Goal: Transaction & Acquisition: Purchase product/service

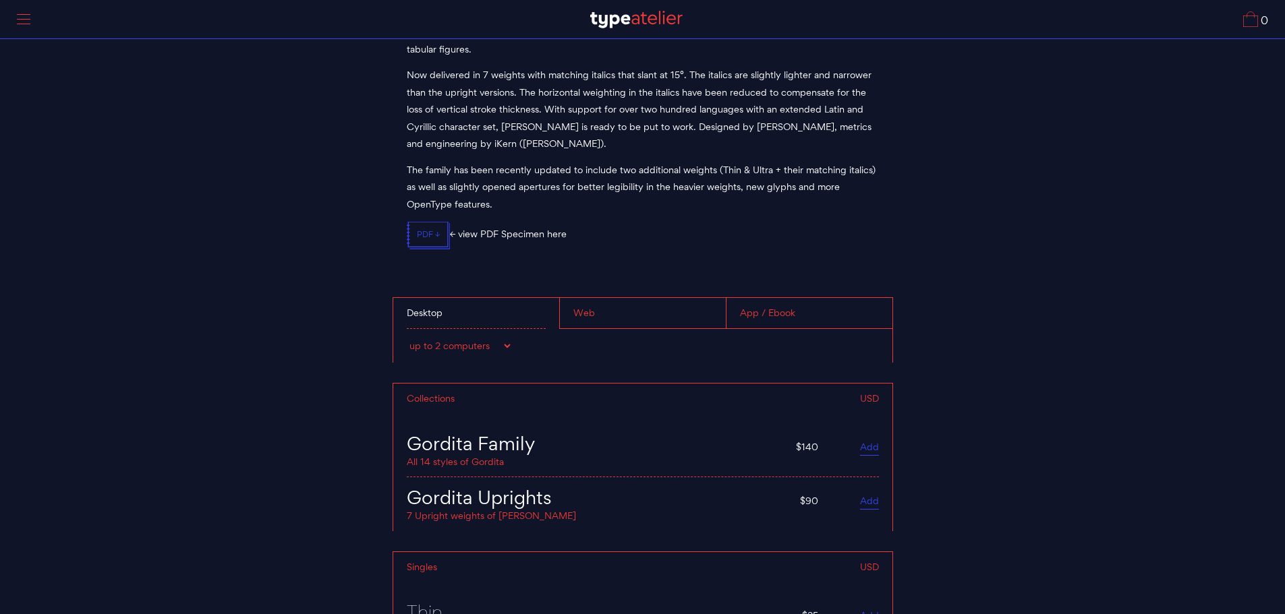
scroll to position [4990, 0]
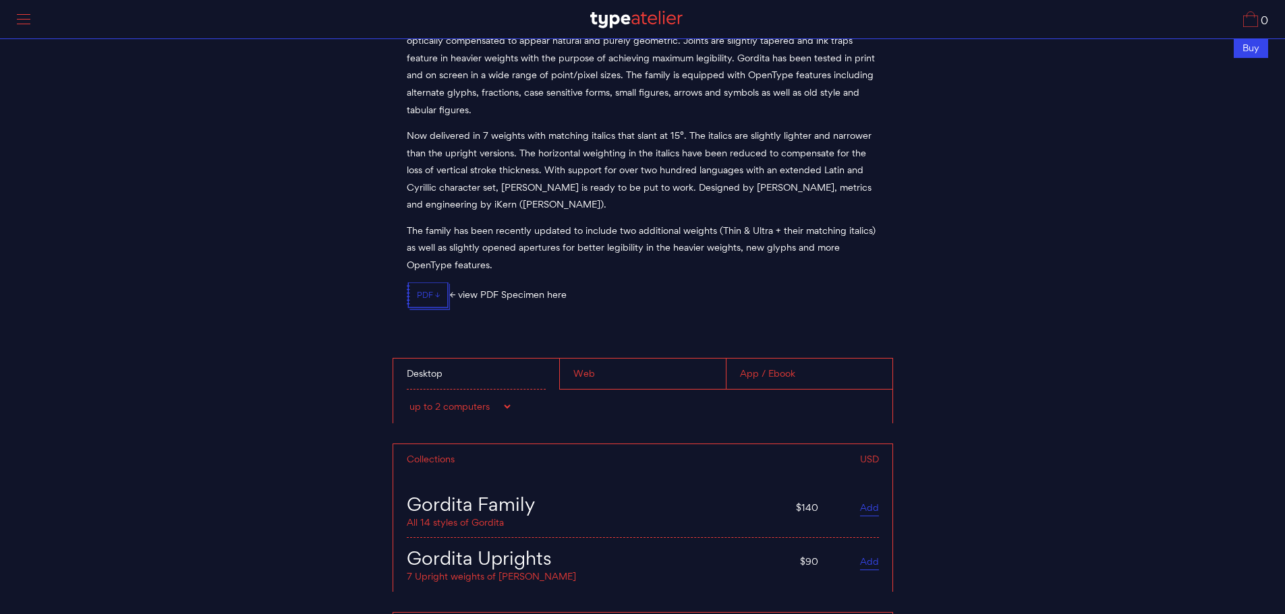
click at [500, 405] on select "up to 2 computers up to 5 computers up to 10 computers up to 15 computers up to…" at bounding box center [460, 406] width 106 height 13
click at [628, 370] on div "Web" at bounding box center [642, 374] width 167 height 31
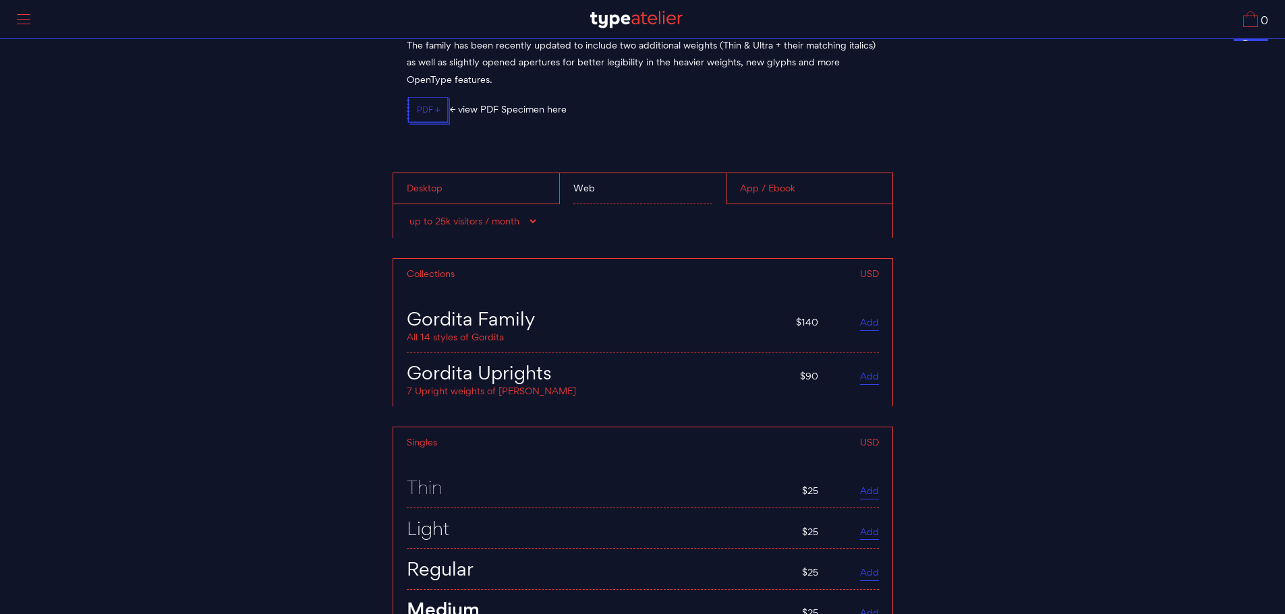
scroll to position [5192, 0]
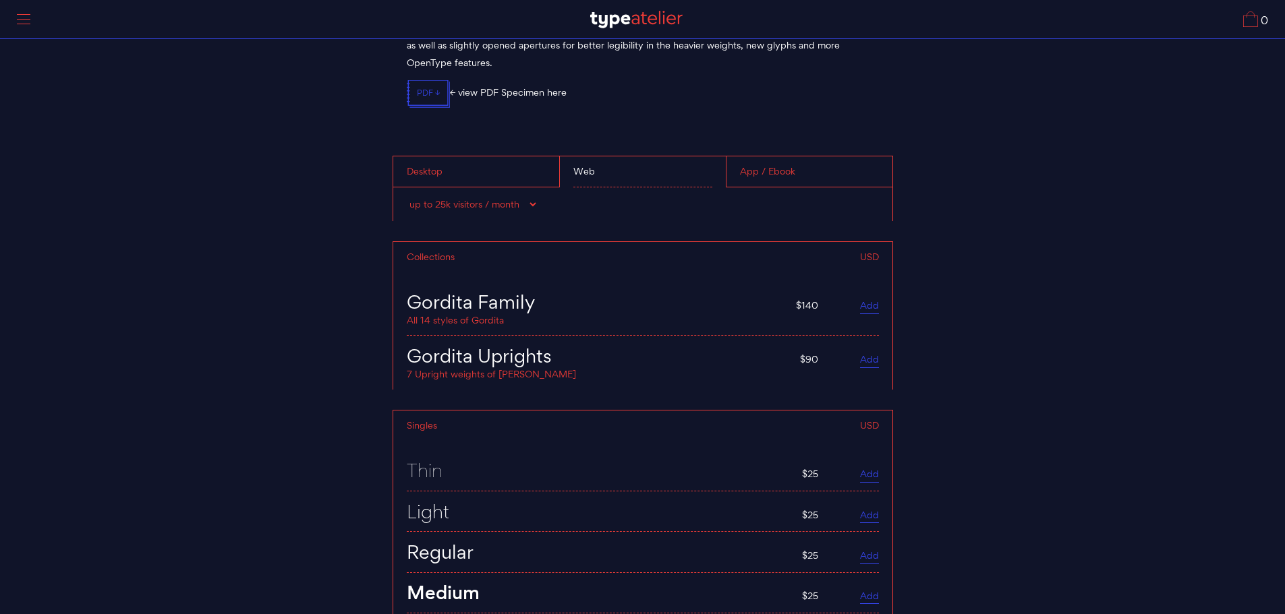
drag, startPoint x: 552, startPoint y: 399, endPoint x: 348, endPoint y: 336, distance: 213.5
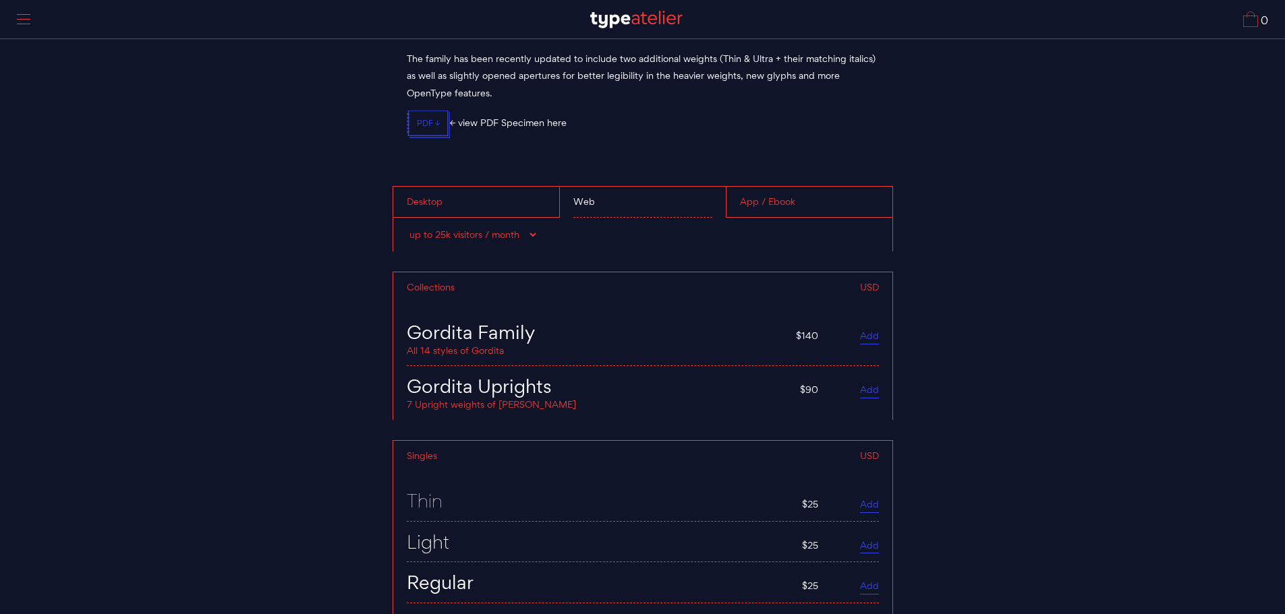
scroll to position [5058, 0]
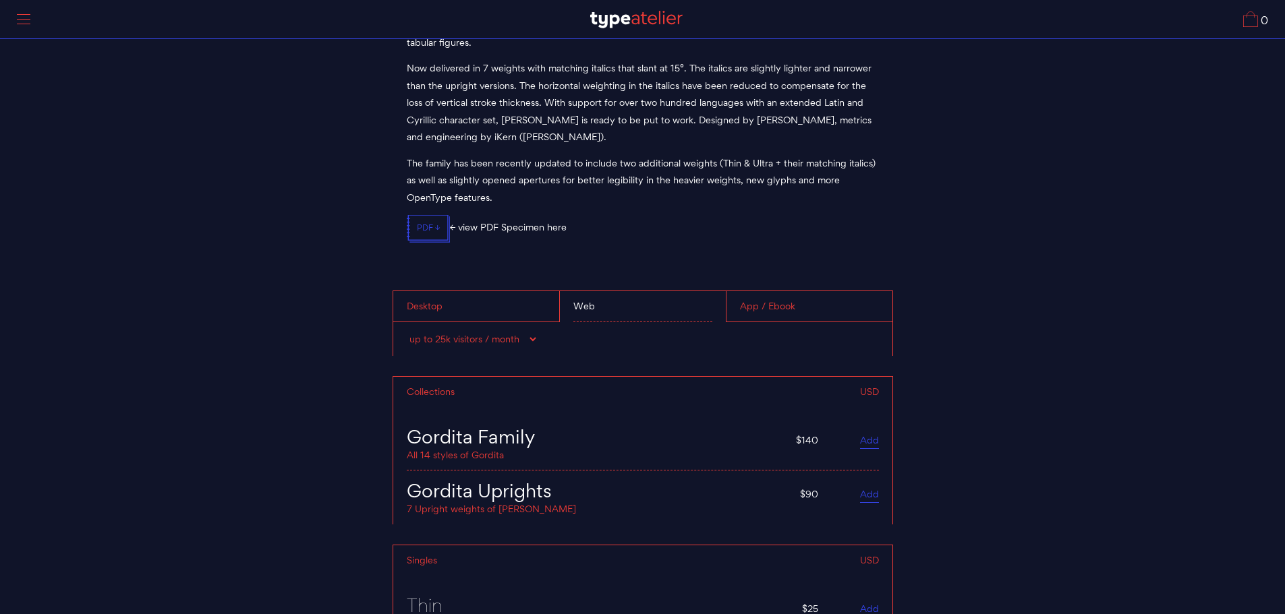
click at [510, 294] on div "Desktop" at bounding box center [476, 306] width 166 height 31
click at [500, 334] on select "up to 2 computers up to 5 computers up to 10 computers up to 15 computers up to…" at bounding box center [460, 338] width 106 height 13
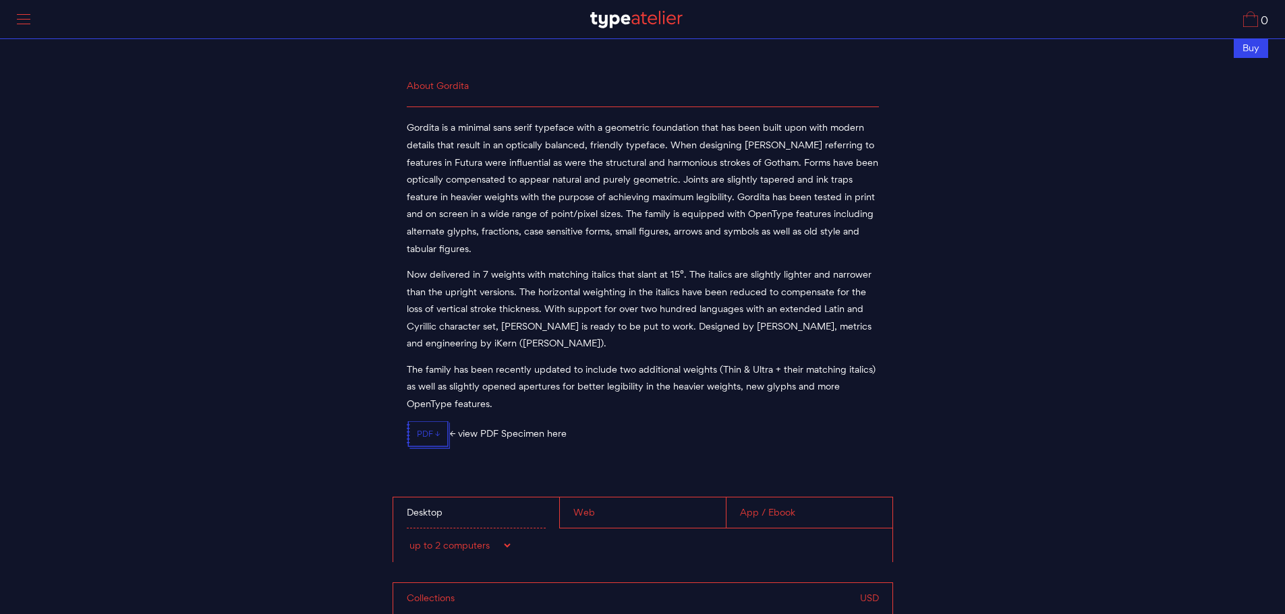
scroll to position [4855, 0]
click at [784, 510] on div "App / Ebook" at bounding box center [809, 509] width 167 height 31
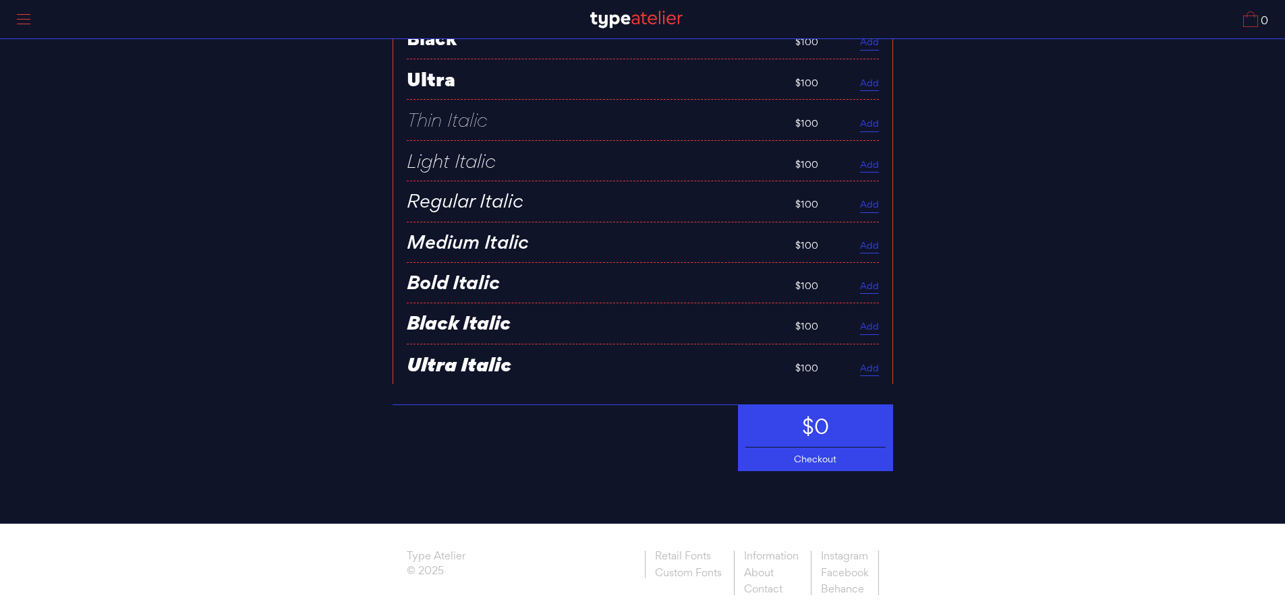
scroll to position [5836, 0]
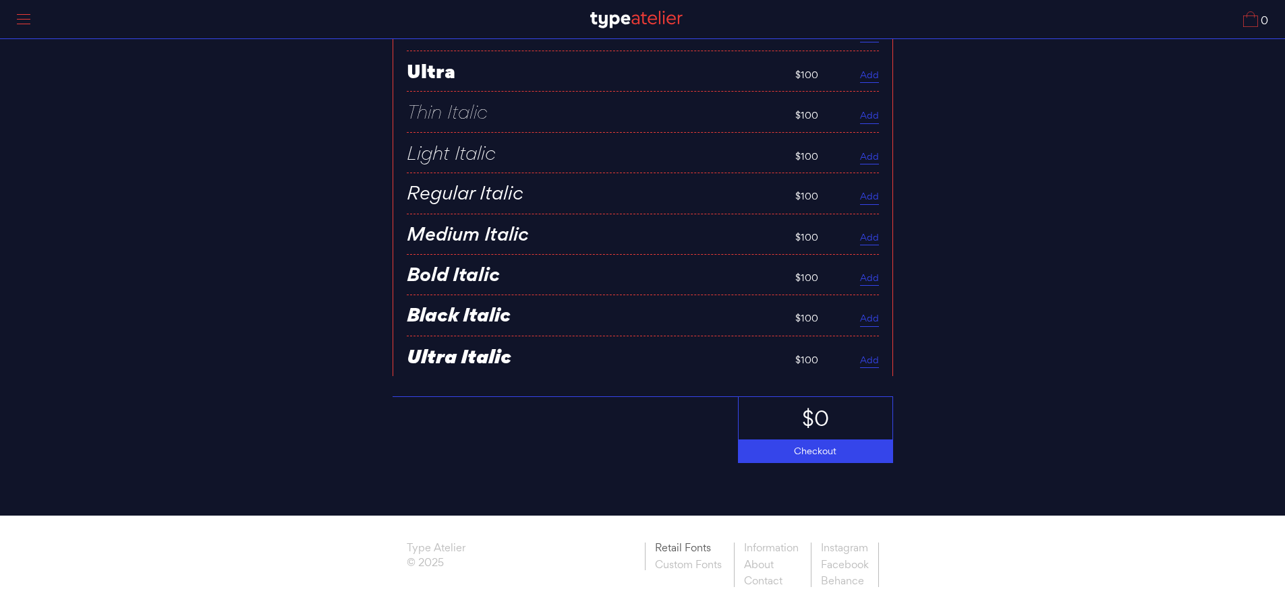
click at [683, 550] on link "Retail Fonts" at bounding box center [688, 550] width 86 height 14
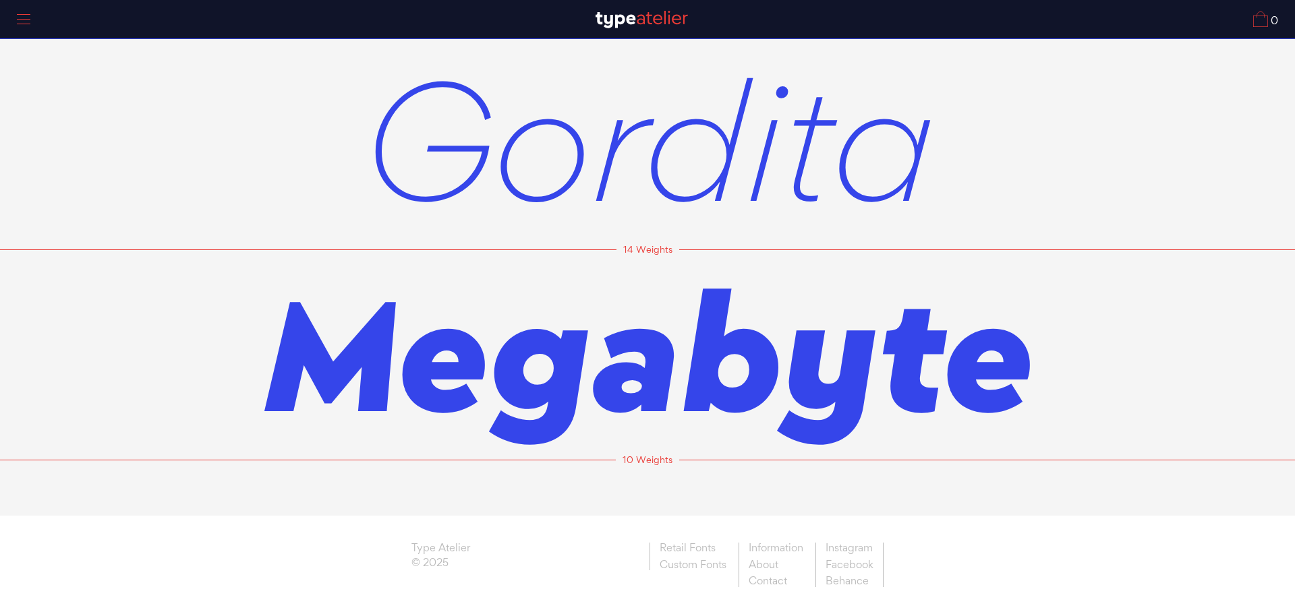
click at [716, 160] on span "Gordita" at bounding box center [647, 139] width 573 height 210
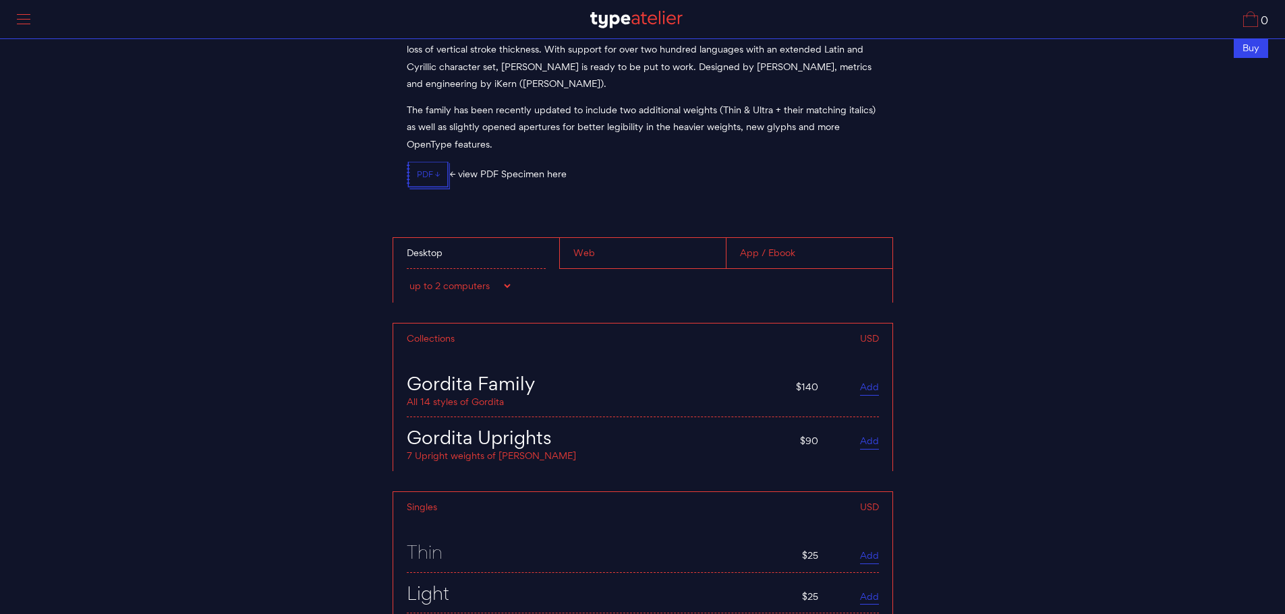
scroll to position [5192, 0]
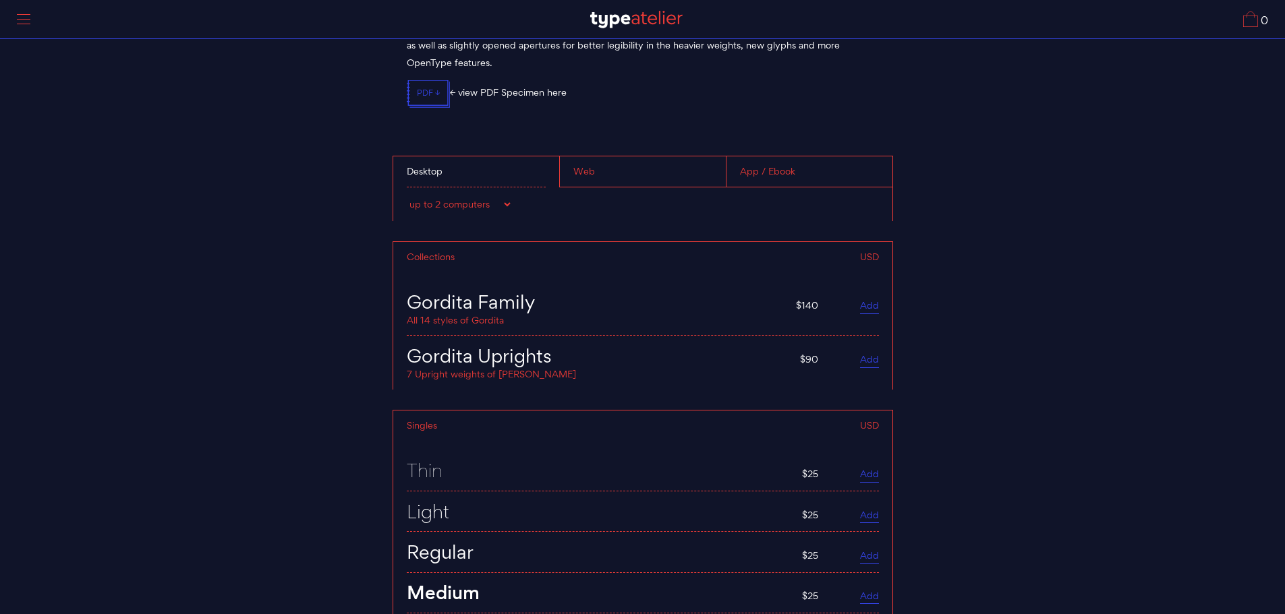
click at [670, 175] on div "Web" at bounding box center [642, 171] width 167 height 31
click at [457, 200] on select "up to 25k visitors / month up to 60k visitors / month up to 100k visitors / mon…" at bounding box center [472, 204] width 131 height 13
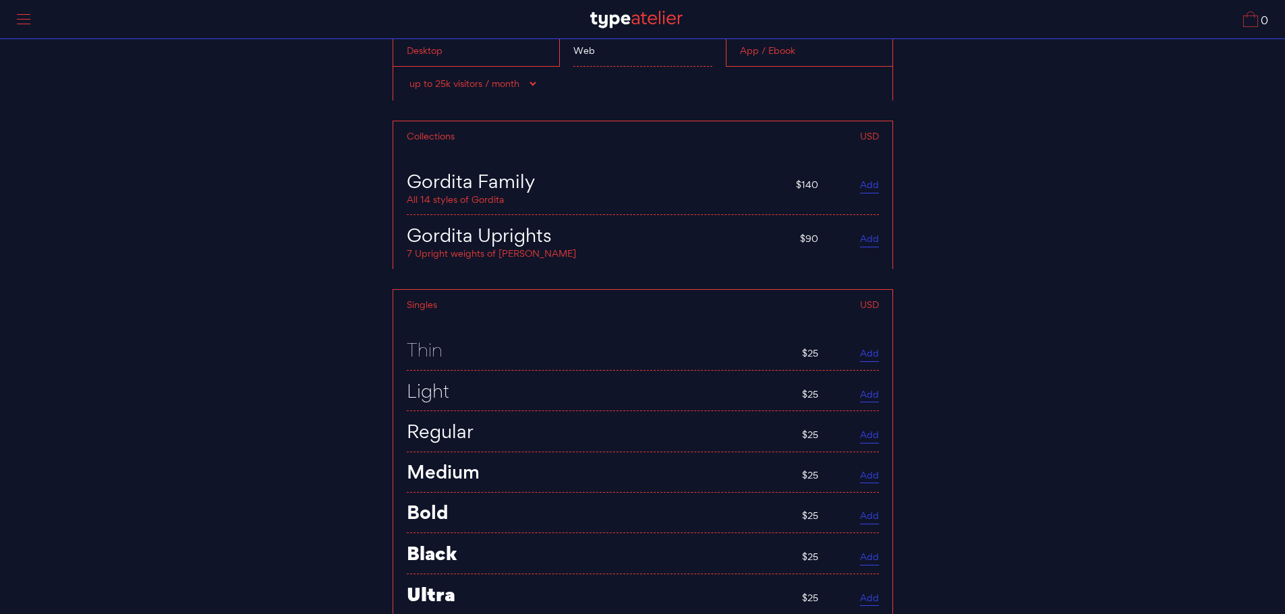
scroll to position [5229, 0]
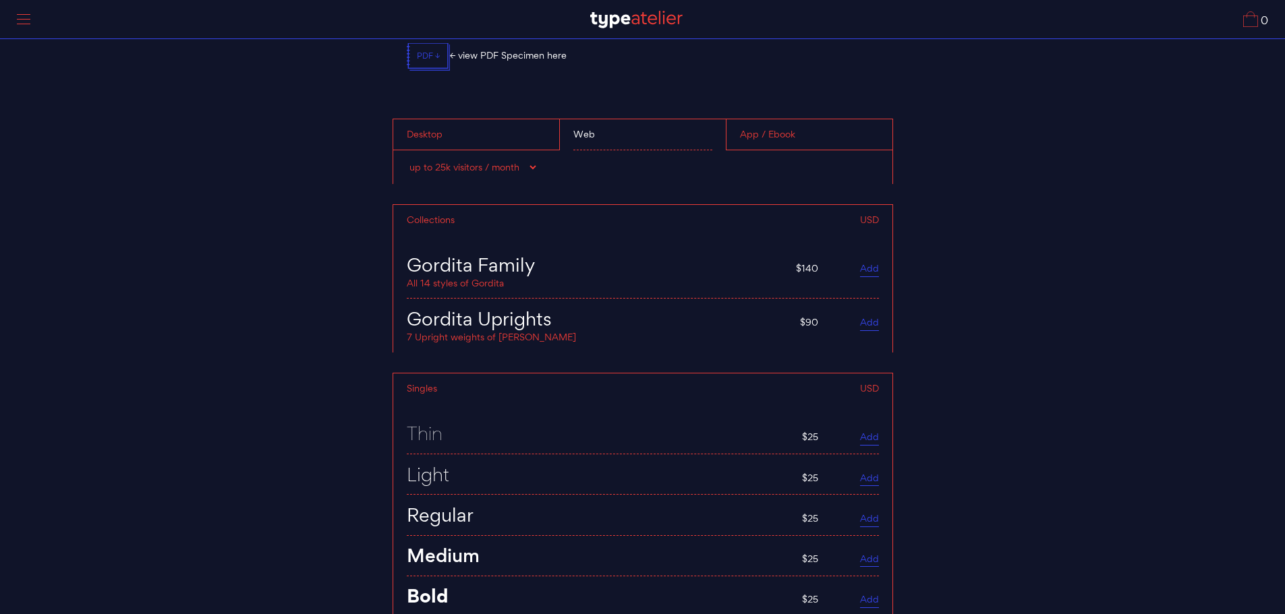
click at [507, 328] on div "Gordita Uprights" at bounding box center [597, 319] width 380 height 20
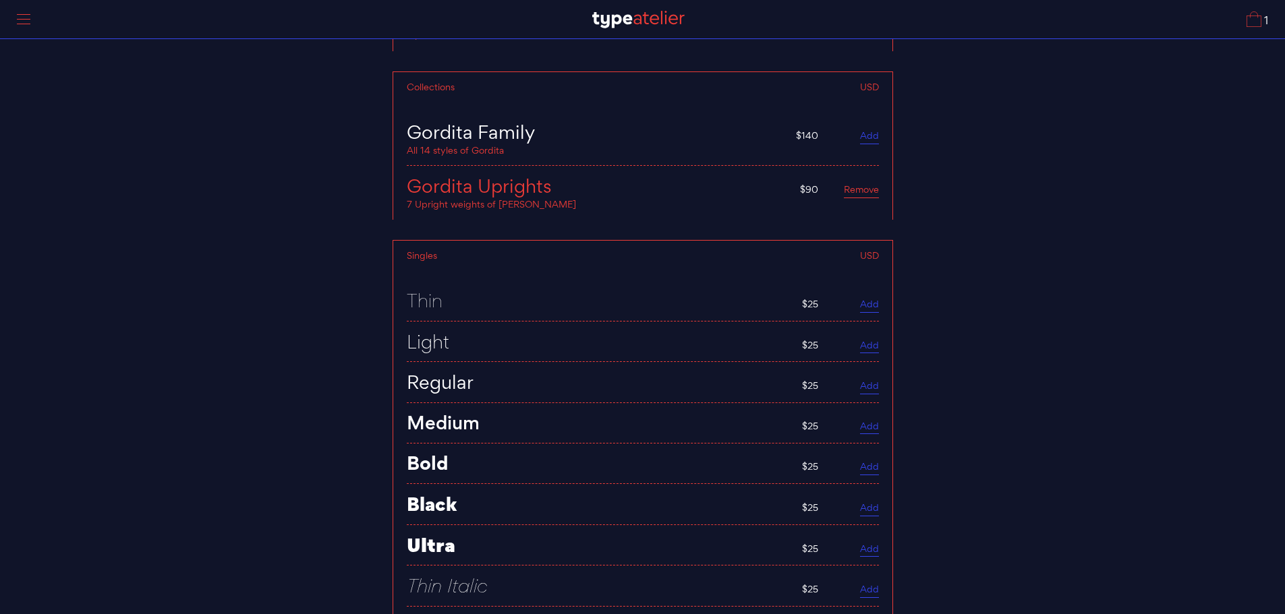
scroll to position [5297, 0]
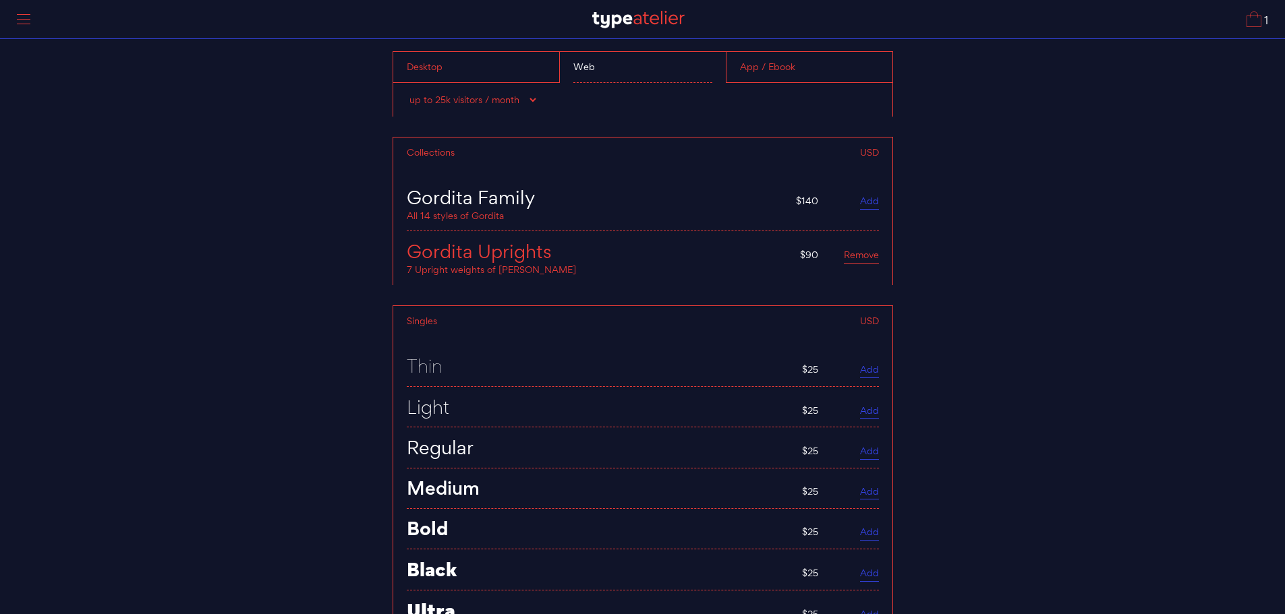
click at [512, 200] on div "Gordita Family" at bounding box center [595, 197] width 376 height 20
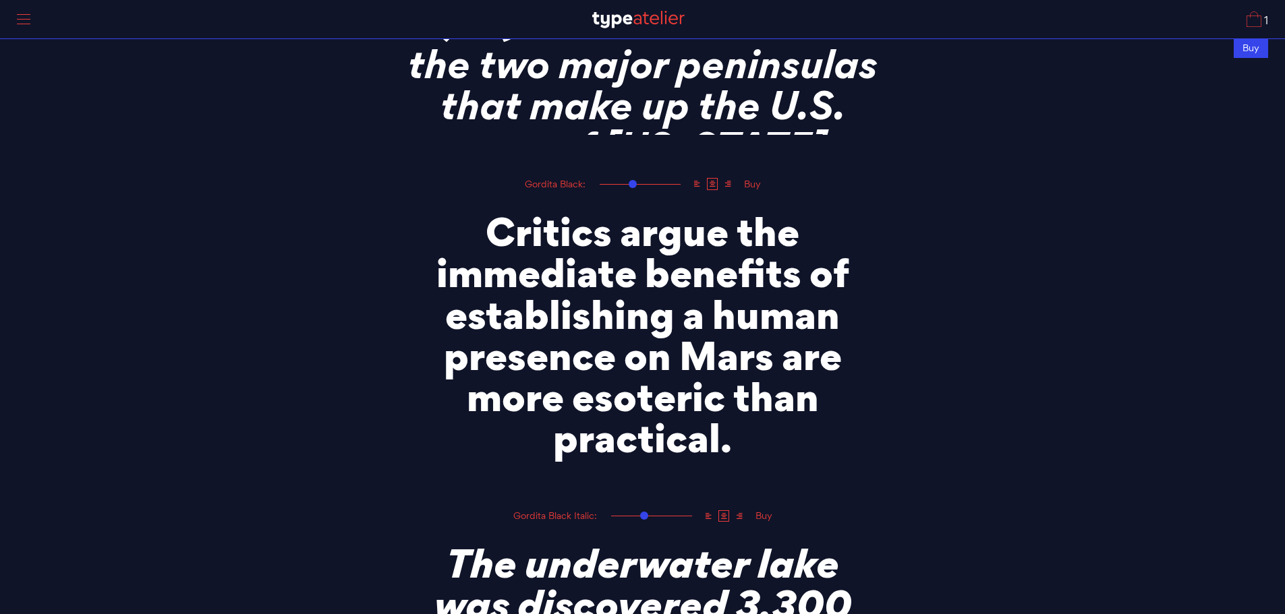
scroll to position [3476, 0]
